Goal: Task Accomplishment & Management: Manage account settings

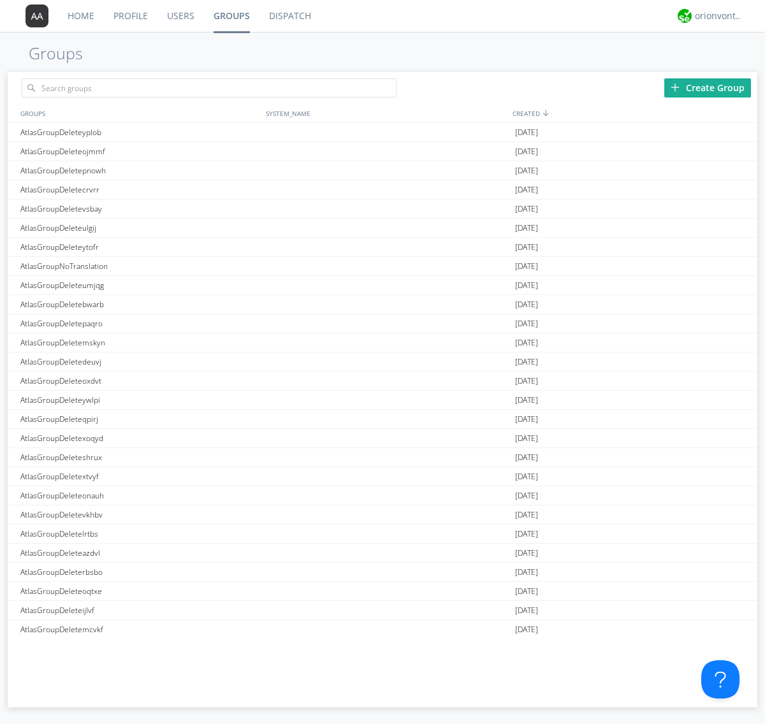
click at [707, 87] on div "Create Group" at bounding box center [707, 87] width 87 height 19
click at [231, 16] on link "Groups" at bounding box center [231, 16] width 55 height 32
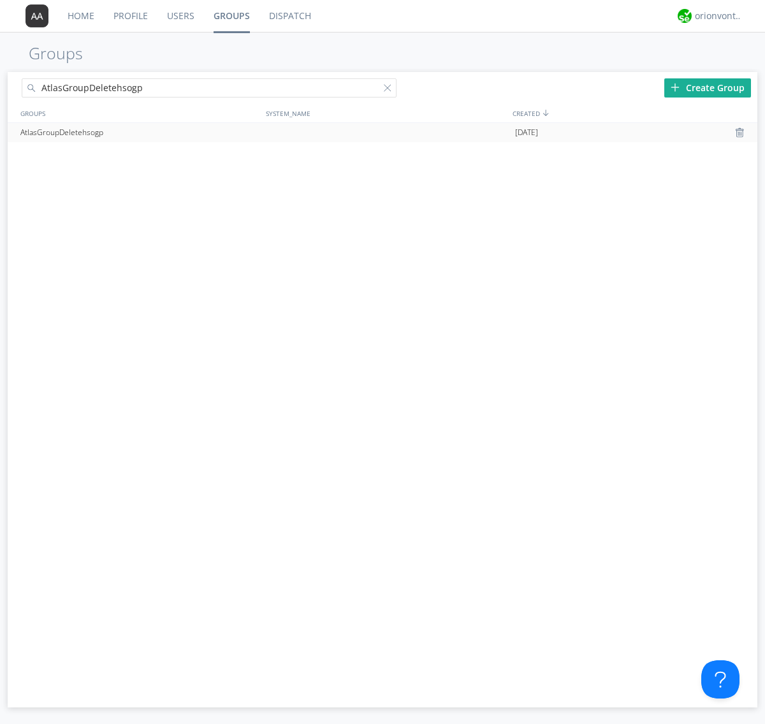
type input "AtlasGroupDeletehsogp"
click at [390, 90] on div at bounding box center [390, 90] width 13 height 13
type input "AtlasGroupDeletehsogp"
click at [140, 132] on div "AtlasGroupDeletehsogp" at bounding box center [139, 132] width 245 height 19
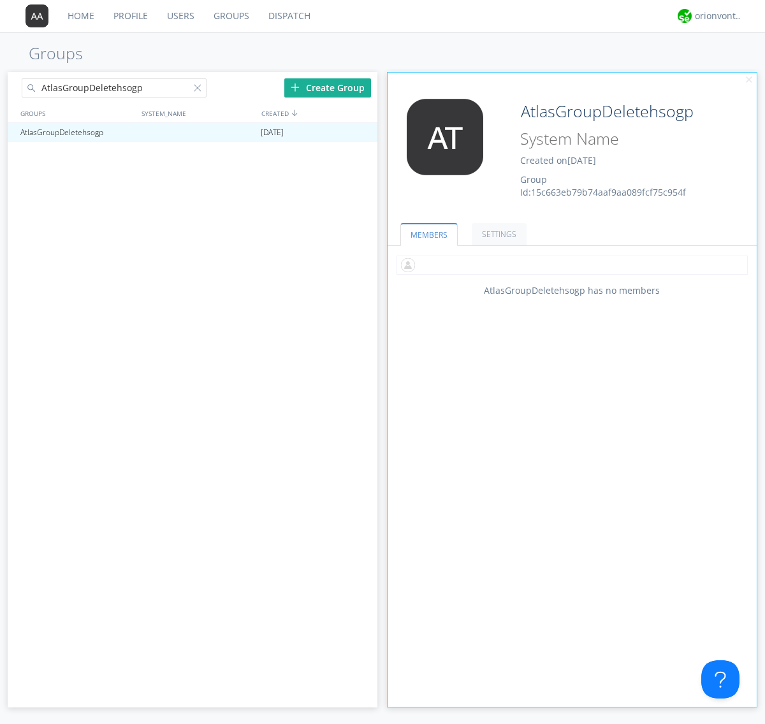
click at [572, 265] on input "text" at bounding box center [571, 265] width 351 height 19
type input "automation+atlas0005+org2"
click at [569, 265] on input "text" at bounding box center [571, 265] width 351 height 19
type input "automation+atlas0004+org2"
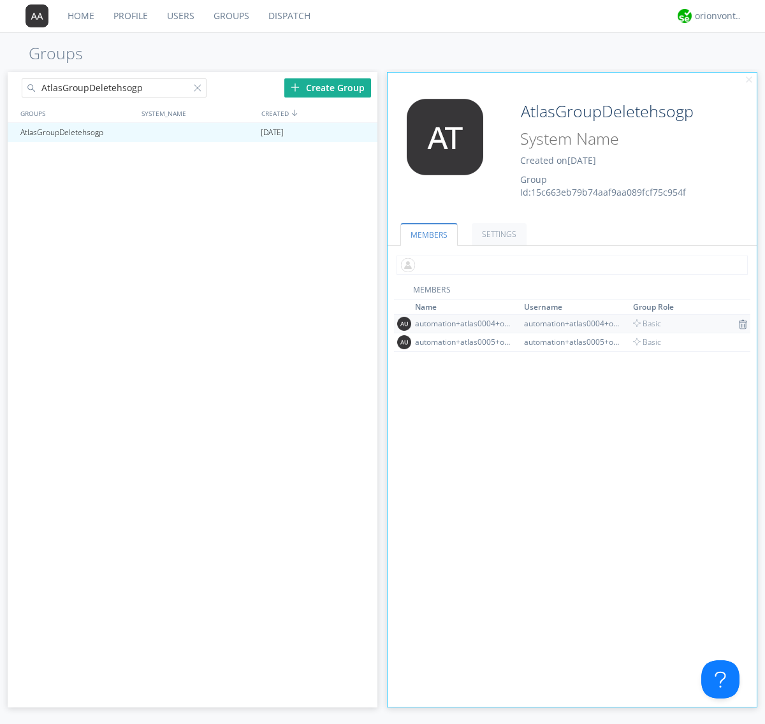
scroll to position [83, 0]
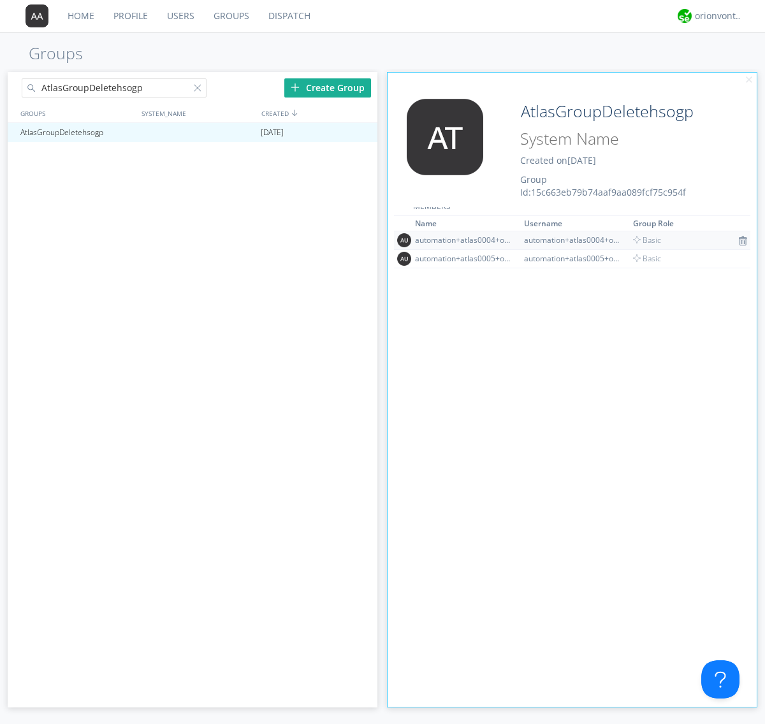
click at [738, 240] on img at bounding box center [742, 241] width 9 height 10
click at [361, 133] on div at bounding box center [361, 132] width 13 height 10
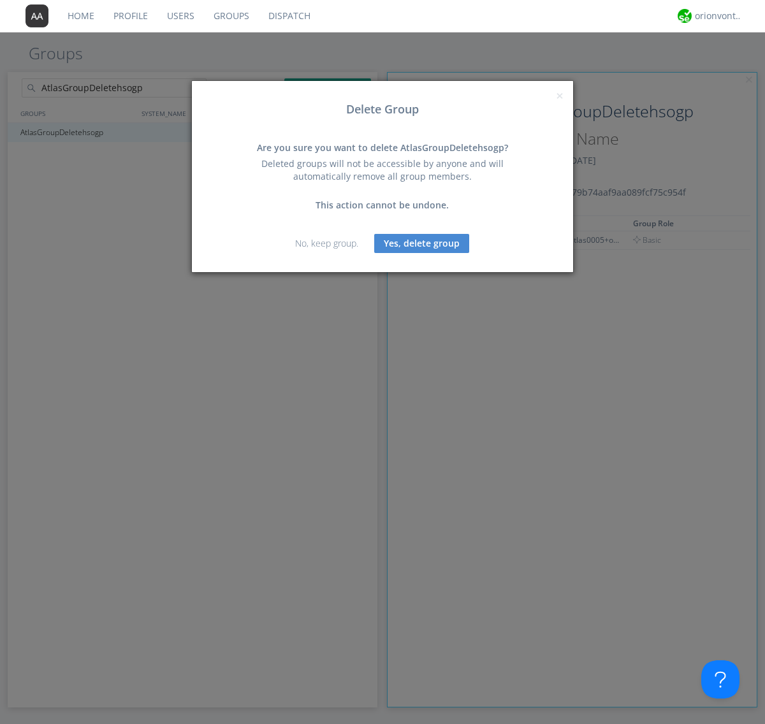
click at [422, 243] on button "Yes, delete group" at bounding box center [421, 243] width 95 height 19
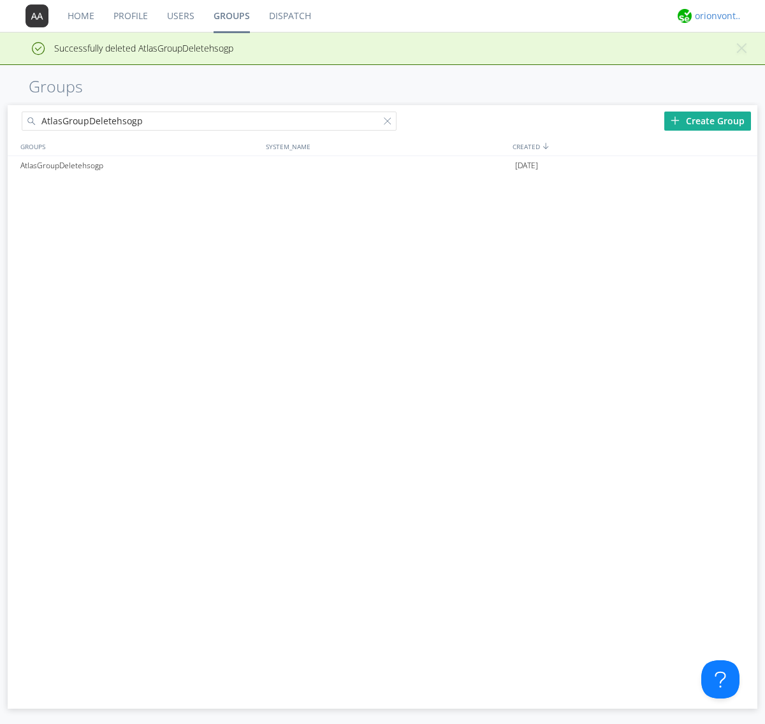
click at [715, 16] on div "orionvontas+atlas+automation+org2" at bounding box center [719, 16] width 48 height 13
